Goal: Task Accomplishment & Management: Complete application form

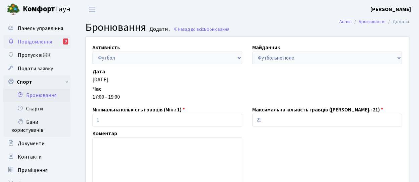
click at [34, 40] on span "Повідомлення" at bounding box center [35, 41] width 34 height 7
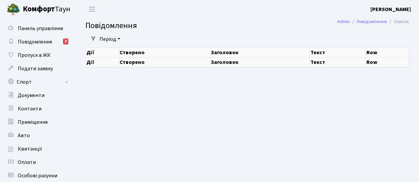
select select "25"
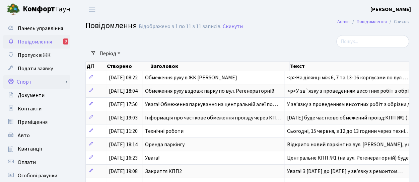
click at [26, 83] on link "Спорт" at bounding box center [36, 81] width 67 height 13
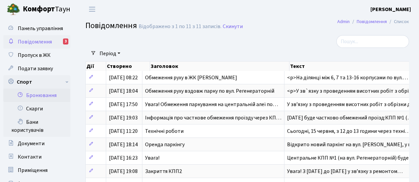
click at [37, 95] on link "Бронювання" at bounding box center [36, 95] width 67 height 13
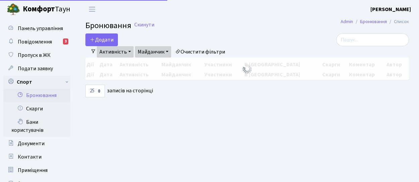
select select "25"
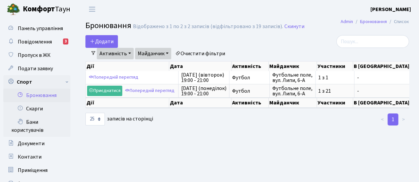
click at [129, 54] on link "Активність" at bounding box center [115, 53] width 37 height 11
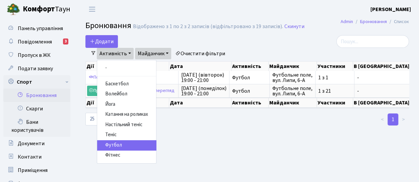
click at [114, 145] on link "Футбол" at bounding box center [126, 145] width 59 height 10
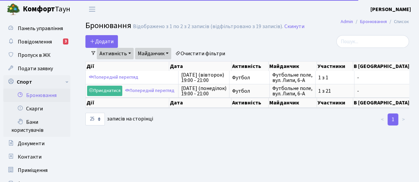
click at [166, 53] on link "Майданчик" at bounding box center [153, 53] width 36 height 11
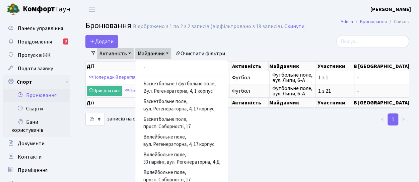
scroll to position [111, 0]
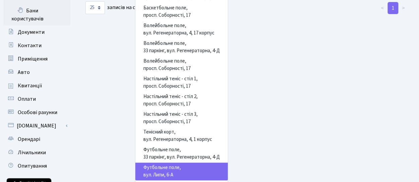
click at [163, 172] on link "Футбольне поле, вул. Липи, 6-А" at bounding box center [181, 172] width 92 height 18
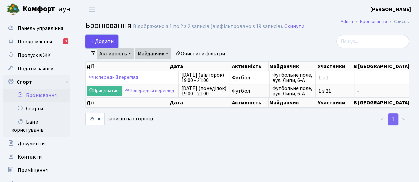
click at [91, 41] on icon "button" at bounding box center [92, 40] width 5 height 5
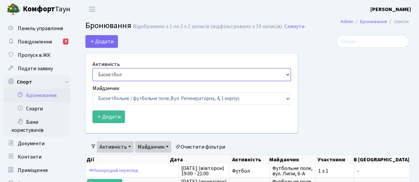
click at [285, 74] on select "Баскетбол Волейбол Йога Катання на роликах Настільний теніс Теніс Футбол Фітнес" at bounding box center [191, 74] width 198 height 13
select select "2"
click at [92, 68] on select "Баскетбол Волейбол Йога Катання на роликах Настільний теніс Теніс Футбол Фітнес" at bounding box center [191, 74] width 198 height 13
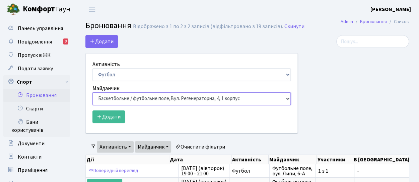
click at [287, 99] on select "Баскетбольне / футбольне поле, Вул. Регенераторна, 4, 1 корпус Баскетбольне пол…" at bounding box center [191, 98] width 198 height 13
select select "10"
click at [92, 92] on select "Баскетбольне / футбольне поле, Вул. Регенераторна, 4, 1 корпус Баскетбольне пол…" at bounding box center [191, 98] width 198 height 13
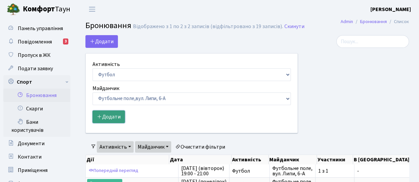
click at [112, 116] on button "Додати" at bounding box center [108, 116] width 32 height 13
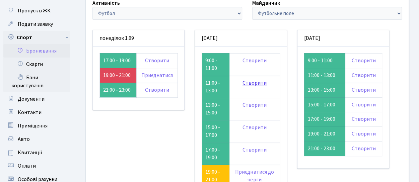
scroll to position [67, 0]
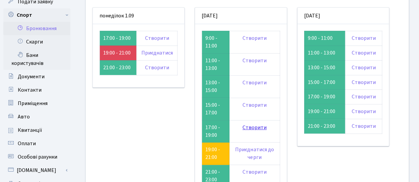
click at [254, 127] on link "Створити" at bounding box center [254, 127] width 24 height 7
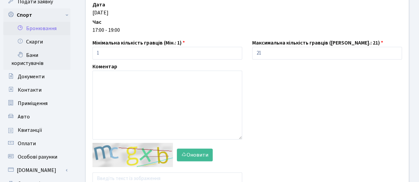
scroll to position [134, 0]
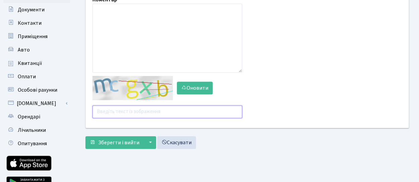
click at [132, 113] on input "text" at bounding box center [167, 111] width 150 height 13
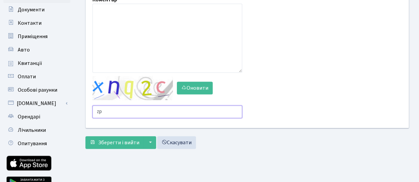
type input "z"
type input "7ubqp"
click at [85, 136] on button "Зберегти і вийти" at bounding box center [114, 142] width 58 height 13
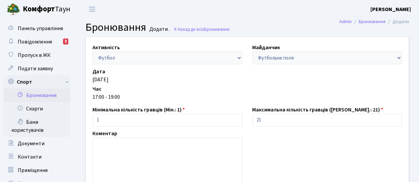
scroll to position [111, 0]
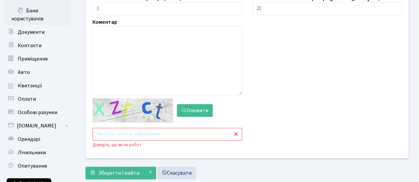
click at [139, 133] on input "text" at bounding box center [167, 134] width 150 height 13
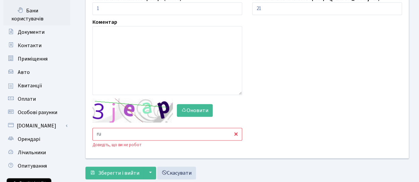
type input "r"
type input "hztxz"
click at [85, 167] on button "Зберегти і вийти" at bounding box center [114, 173] width 58 height 13
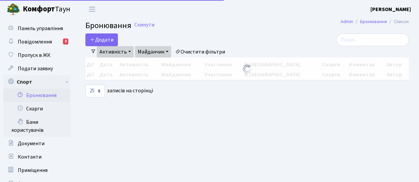
select select "25"
